Goal: Task Accomplishment & Management: Manage account settings

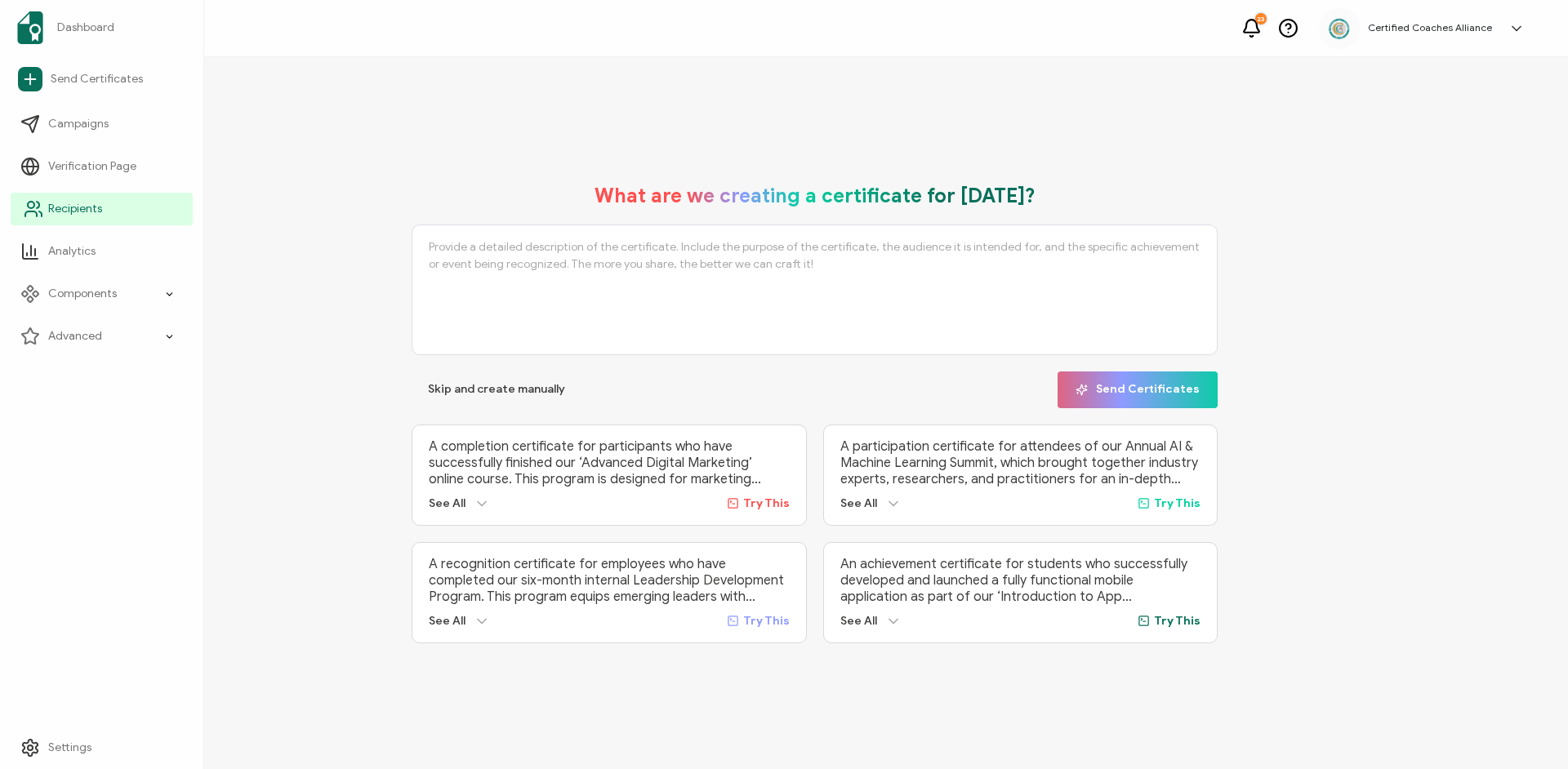
drag, startPoint x: 69, startPoint y: 213, endPoint x: 149, endPoint y: 210, distance: 80.1
click at [70, 213] on span "Recipients" at bounding box center [75, 209] width 54 height 16
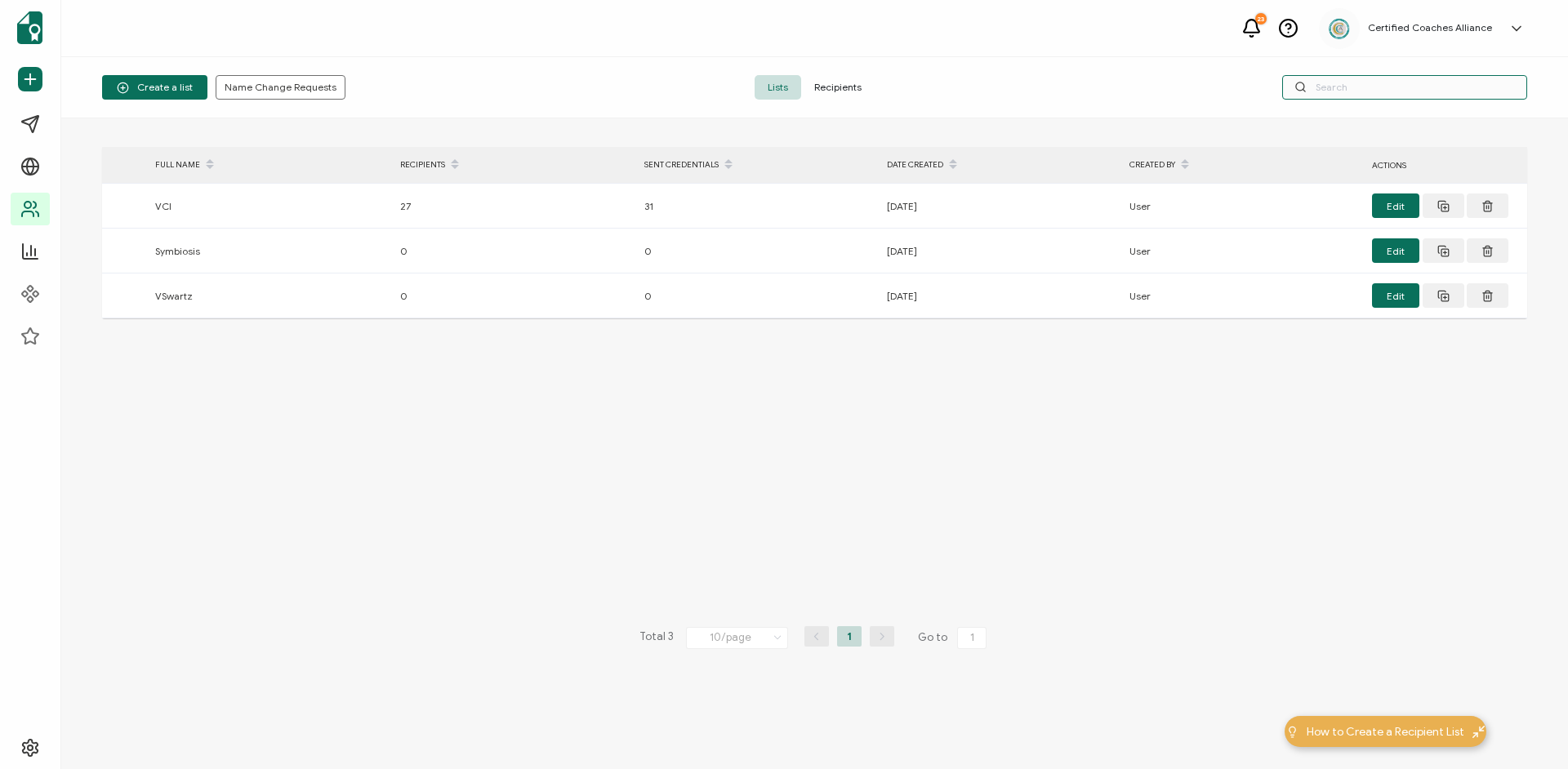
click at [1351, 80] on input "text" at bounding box center [1404, 88] width 245 height 25
paste input "[EMAIL_ADDRESS][DOMAIN_NAME]"
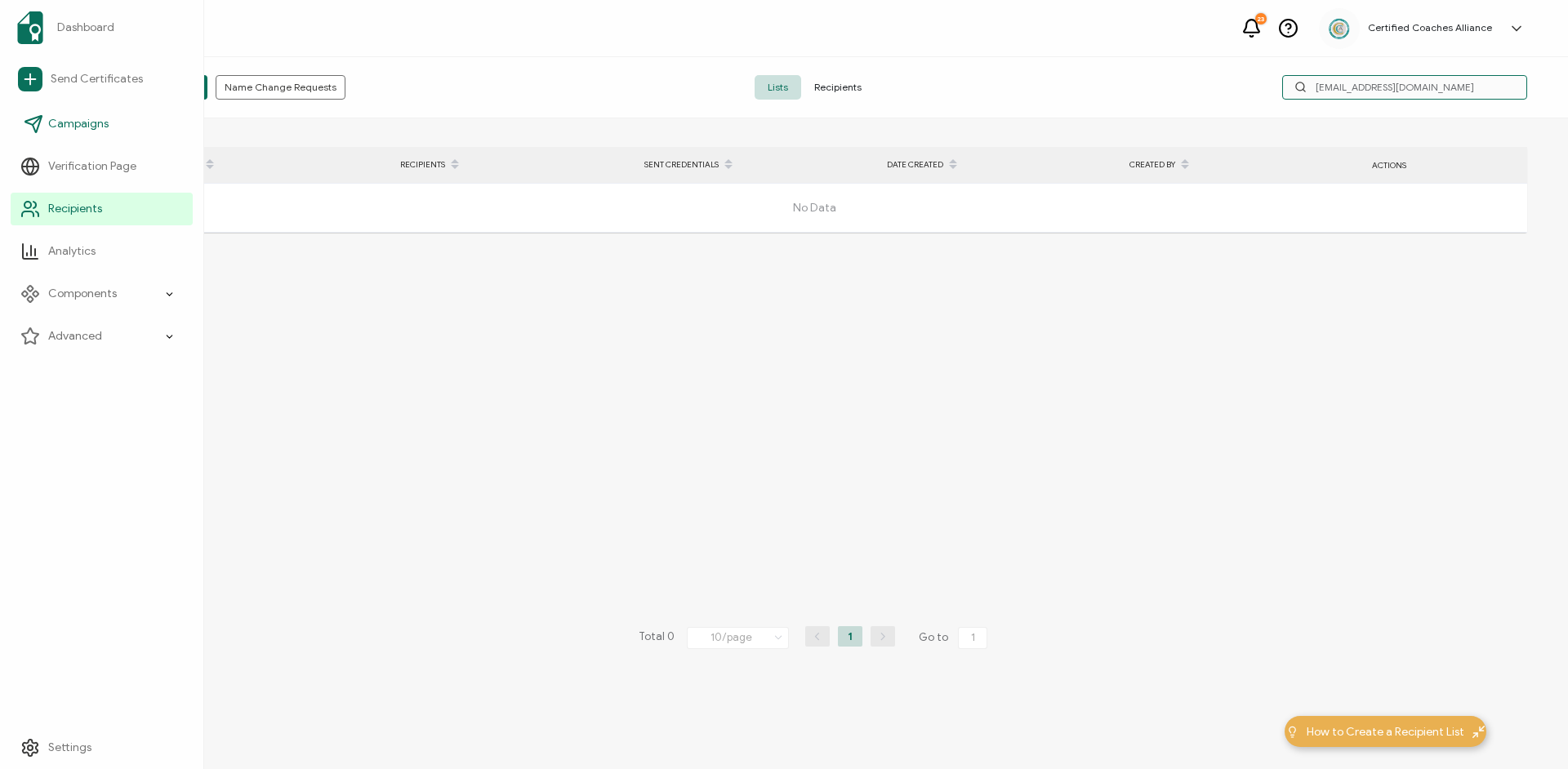
click at [1427, 88] on input "[EMAIL_ADDRESS][DOMAIN_NAME]" at bounding box center [1404, 88] width 245 height 25
paste input "[PERSON_NAME] Del [PERSON_NAME]"
drag, startPoint x: 1362, startPoint y: 93, endPoint x: 1275, endPoint y: 91, distance: 87.0
click at [1283, 91] on input "[PERSON_NAME] Del [PERSON_NAME]" at bounding box center [1404, 88] width 245 height 25
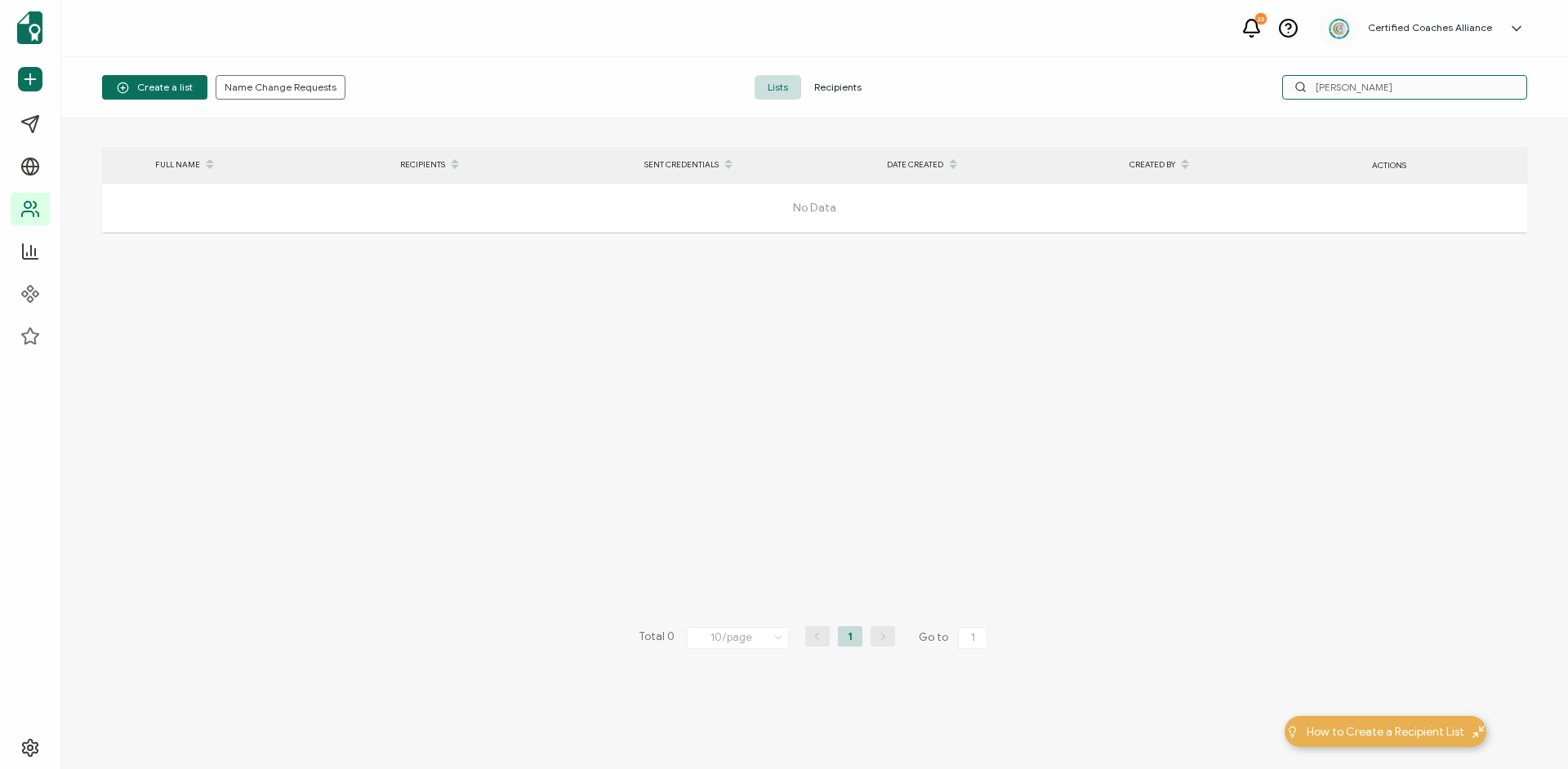
type input "[PERSON_NAME]"
click at [311, 226] on div "No Data" at bounding box center [814, 208] width 1425 height 49
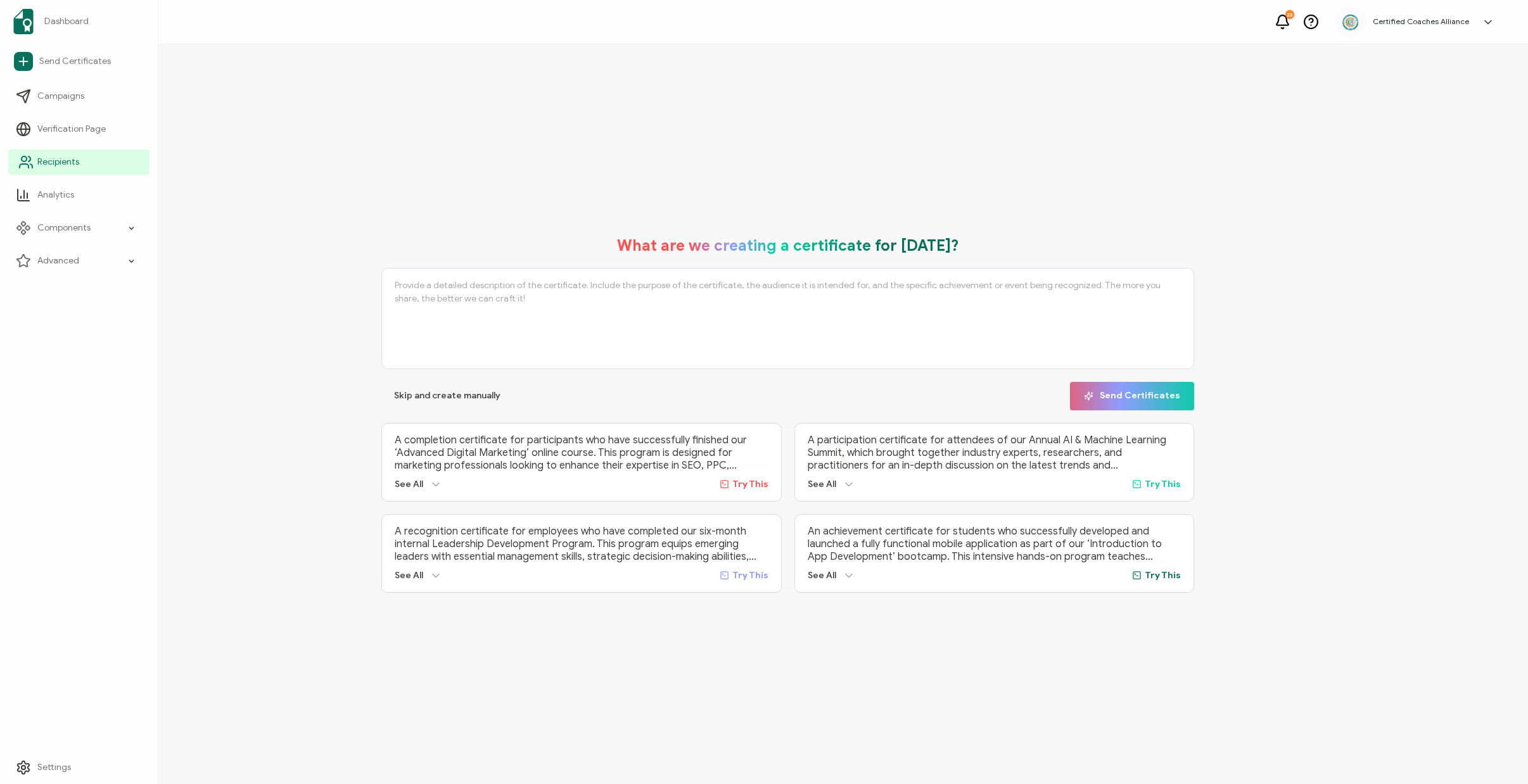
click at [45, 169] on link "Recipients" at bounding box center [79, 162] width 141 height 25
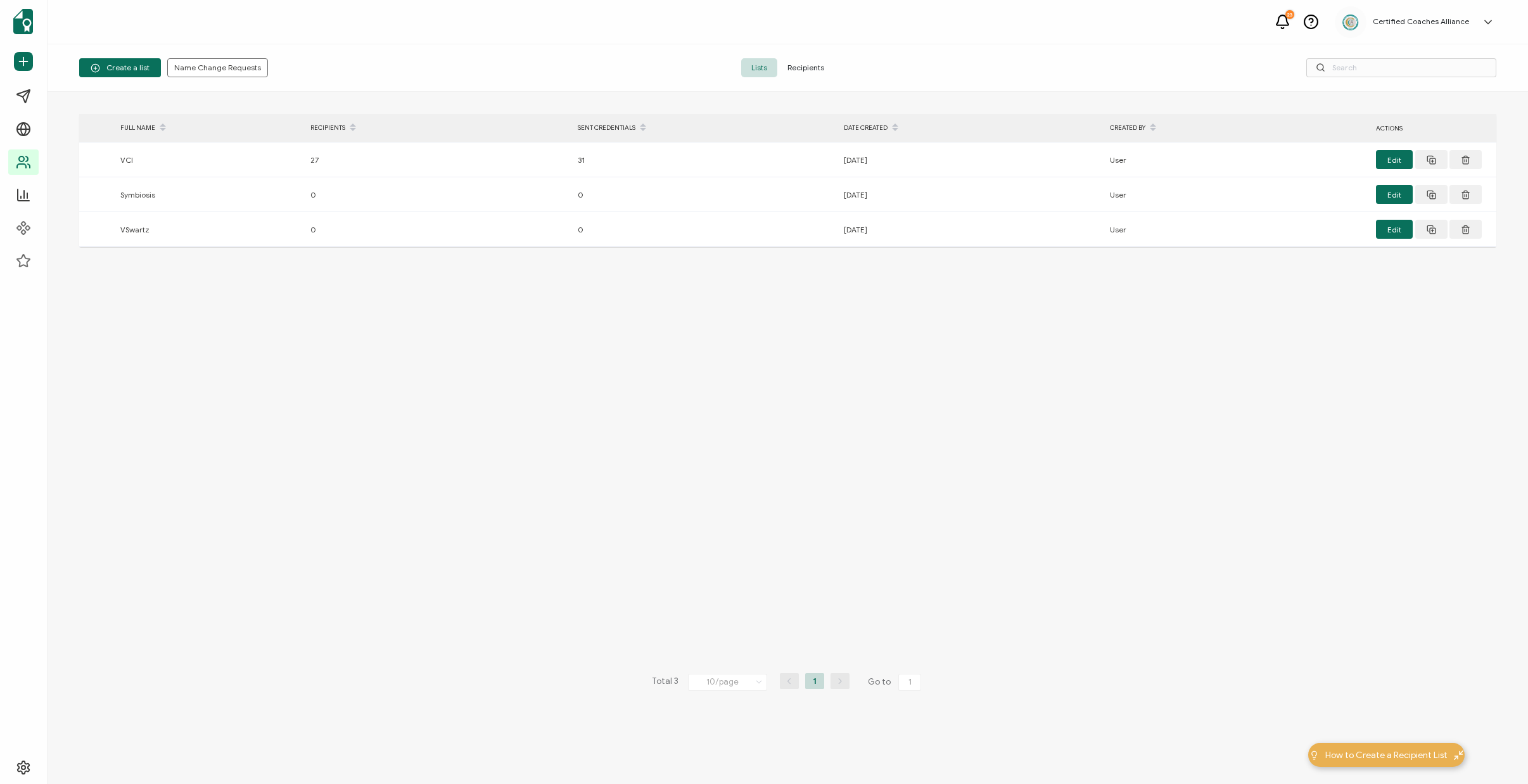
click at [821, 73] on span "Recipients" at bounding box center [805, 68] width 57 height 19
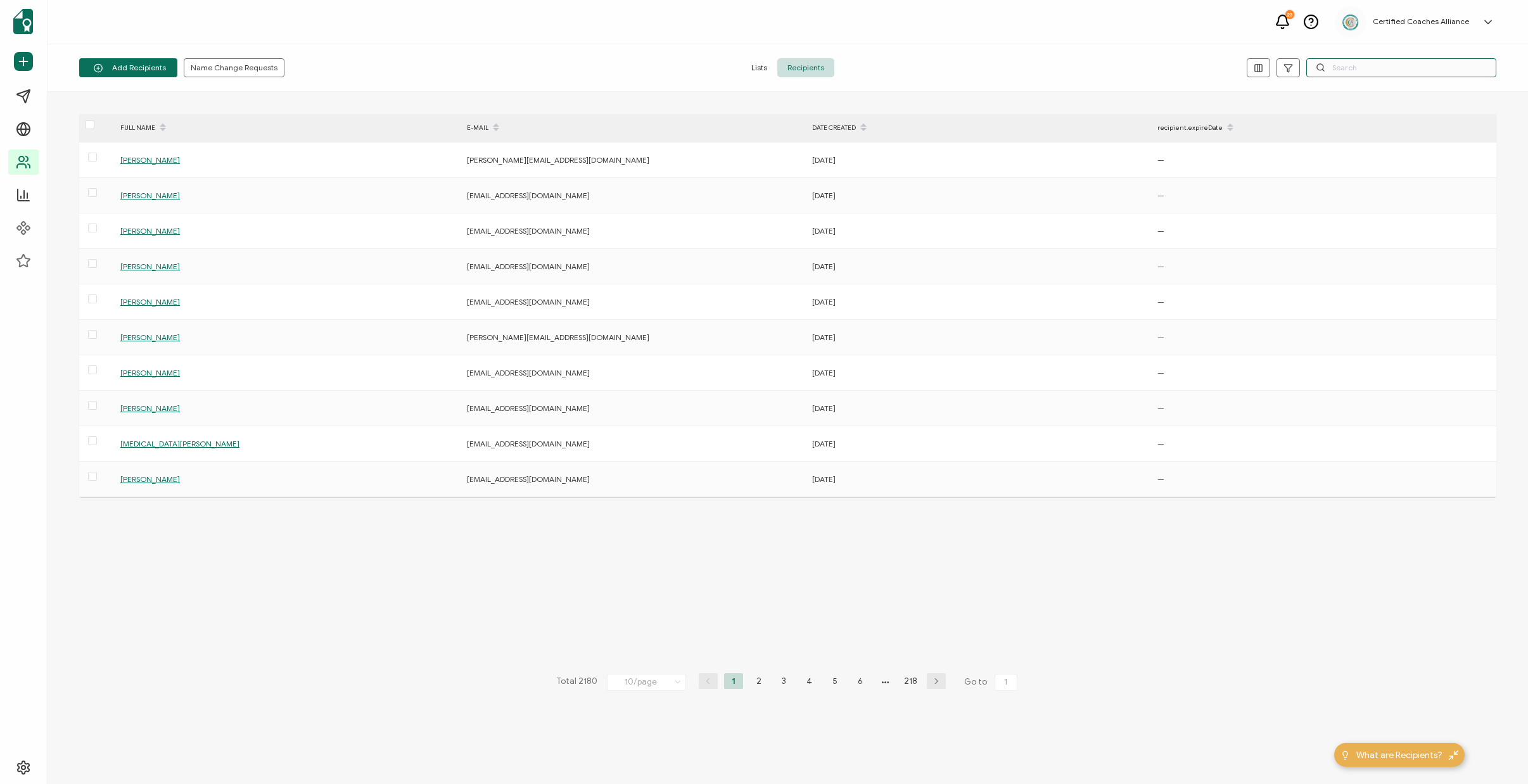
click at [1364, 68] on input "text" at bounding box center [1400, 68] width 190 height 19
paste input "ulce J. Del Rosario"
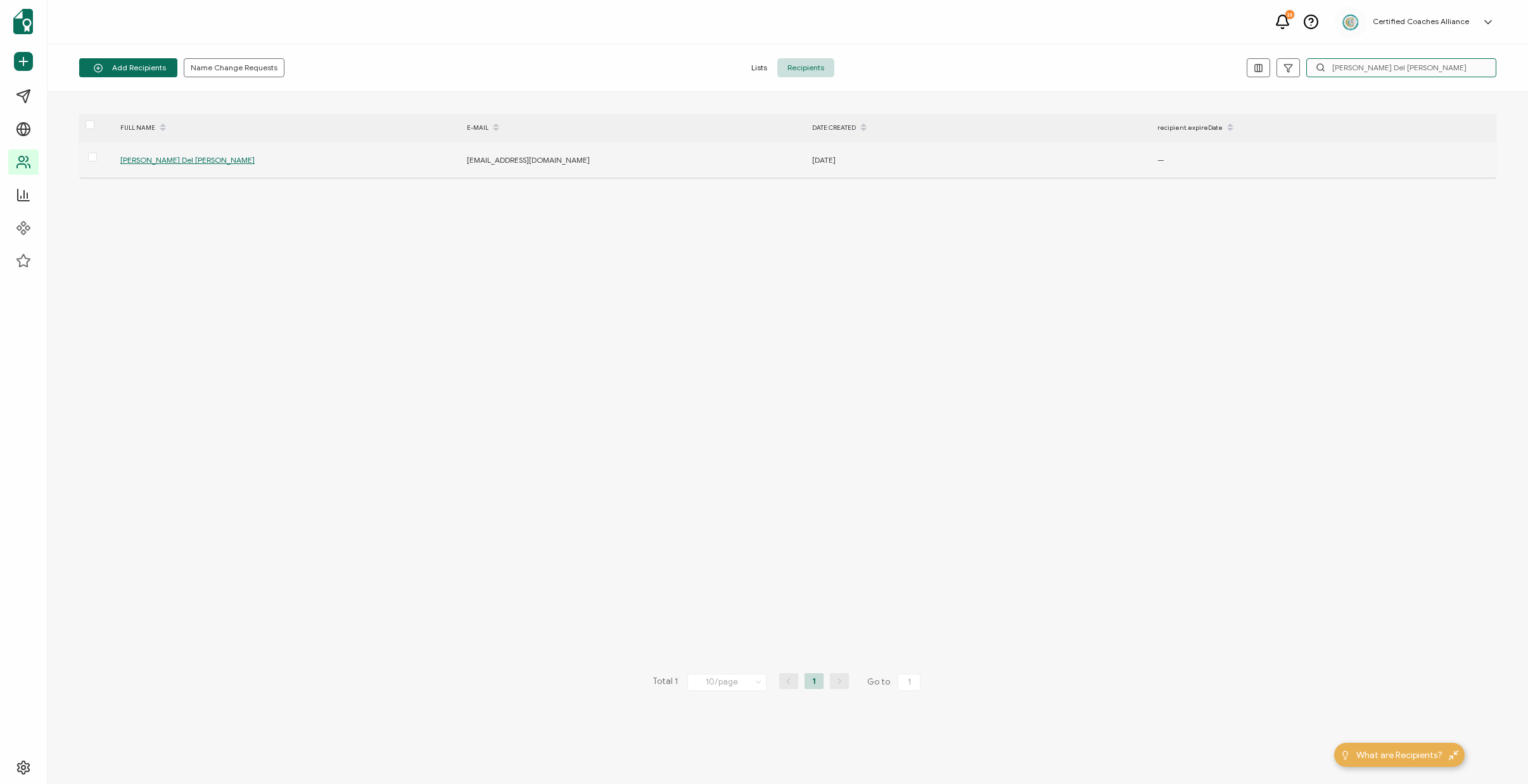
type input "ulce J. Del Rosario"
click at [152, 157] on span "Dulce J. Del Rosario" at bounding box center [188, 160] width 134 height 10
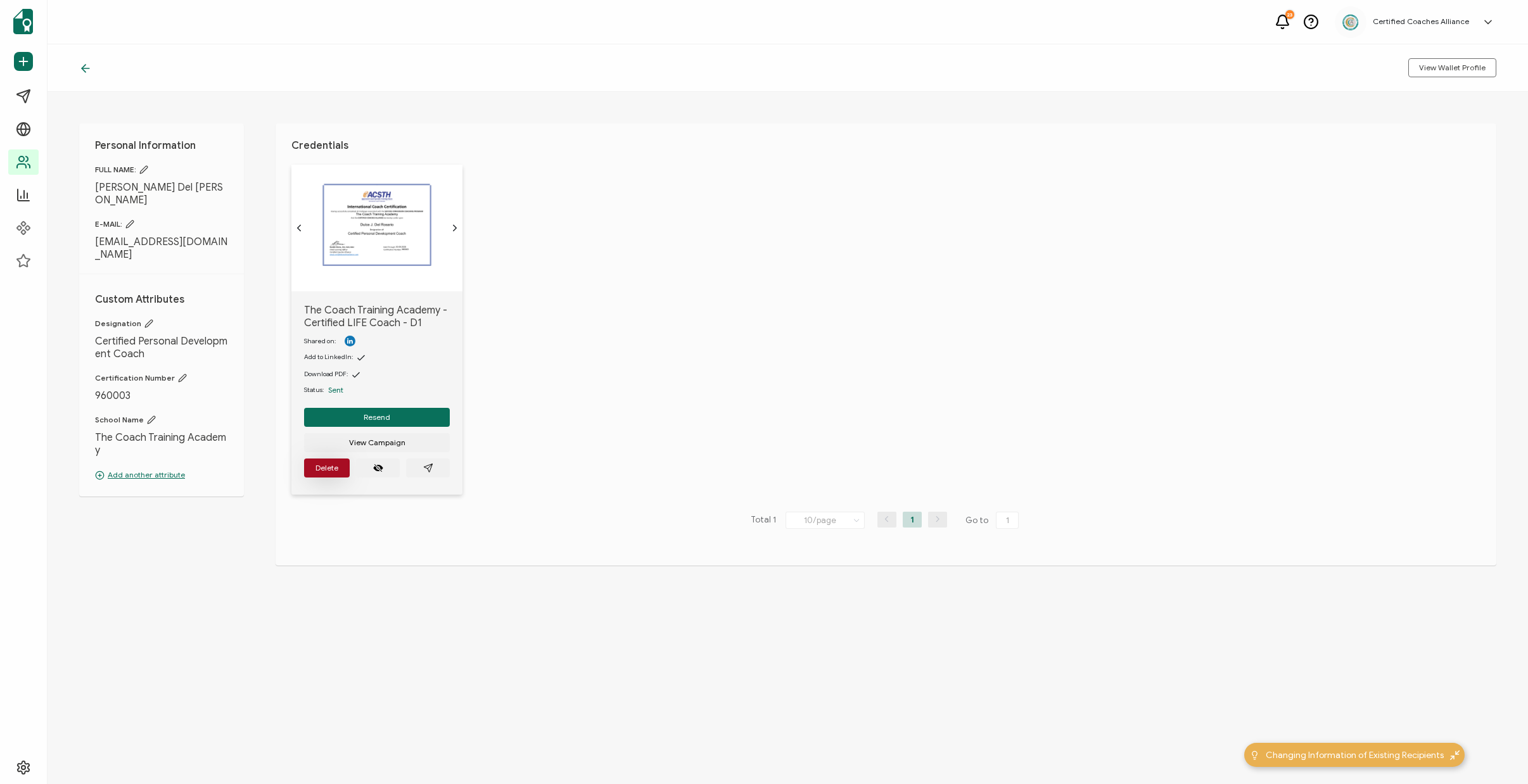
click at [328, 471] on span "Delete" at bounding box center [326, 467] width 23 height 8
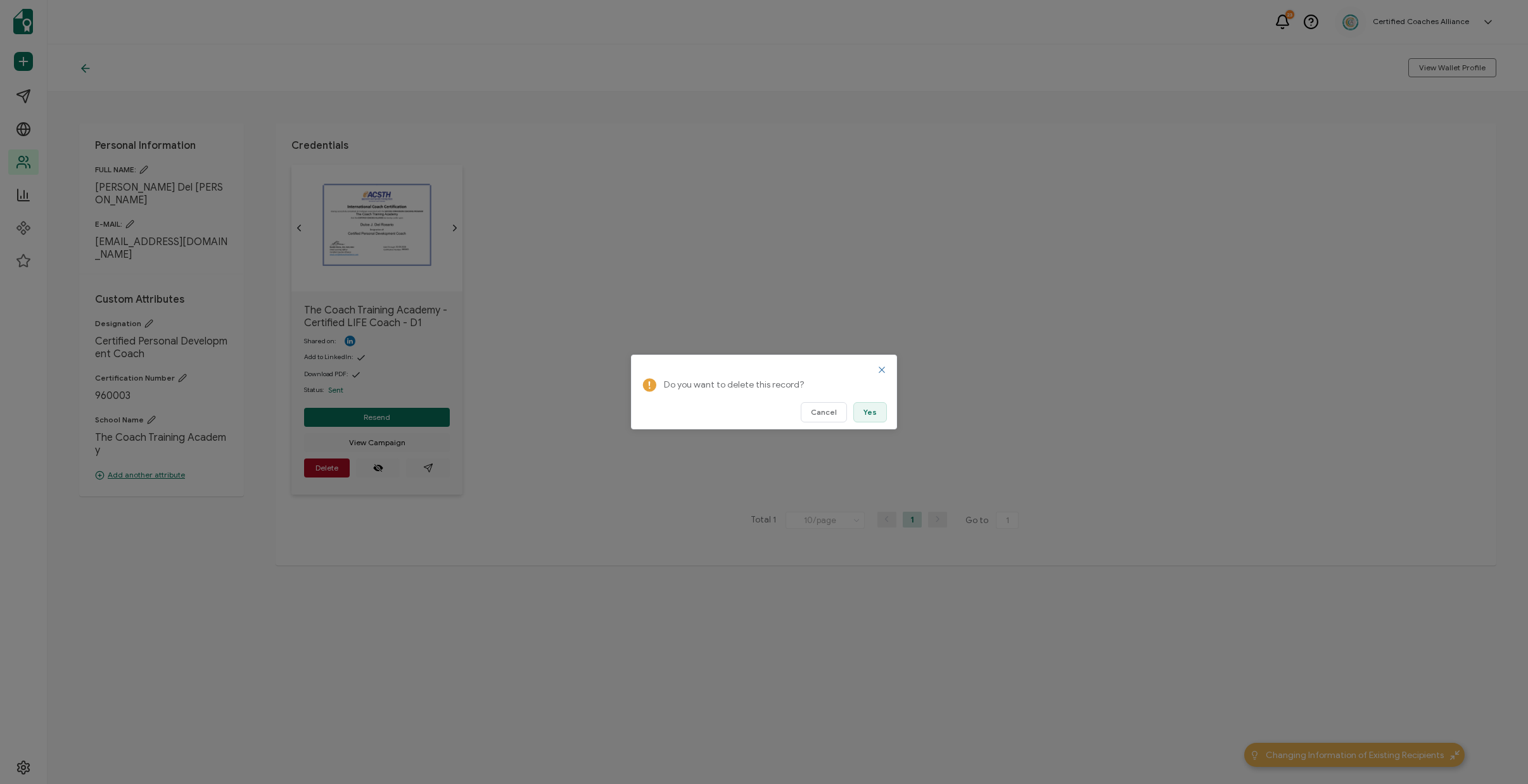
click at [863, 411] on button "Yes" at bounding box center [870, 413] width 34 height 21
